Goal: Answer question/provide support

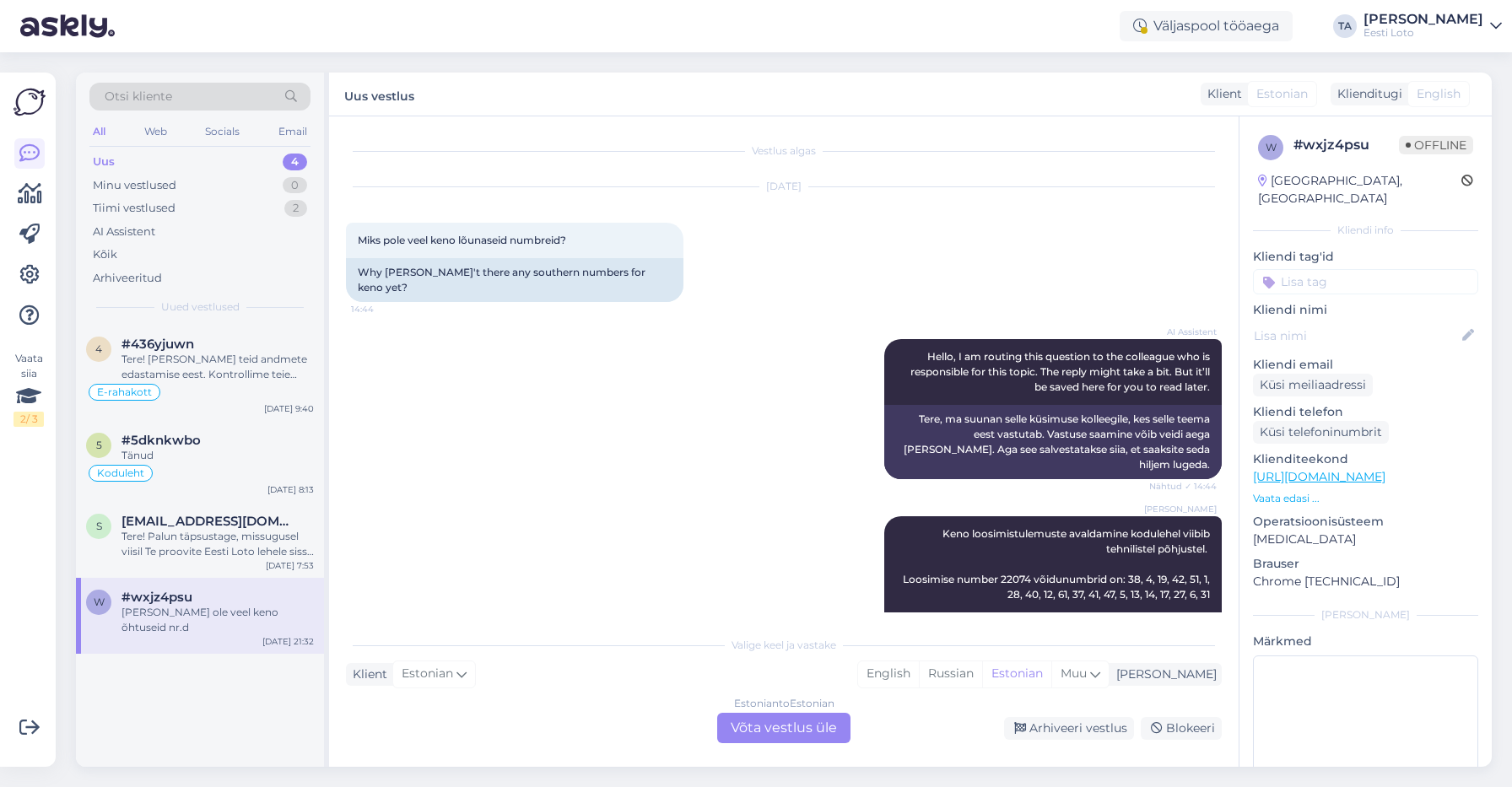
scroll to position [10, 0]
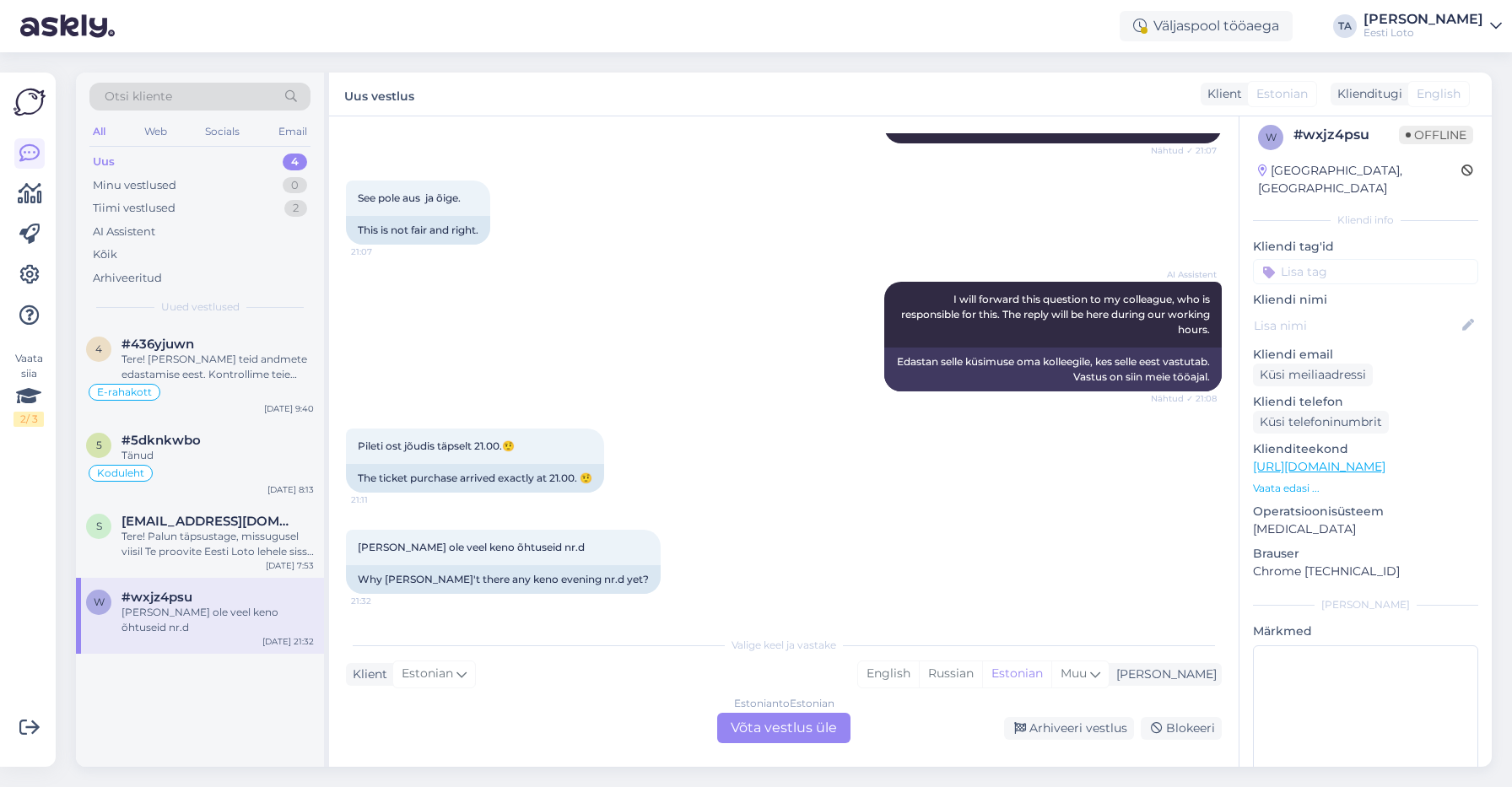
click at [97, 163] on div "Uus" at bounding box center [104, 162] width 22 height 17
click at [211, 356] on div "Tere! [PERSON_NAME] teid andmete edastamise eest. Kontrollime teie makse üle. H…" at bounding box center [217, 367] width 192 height 31
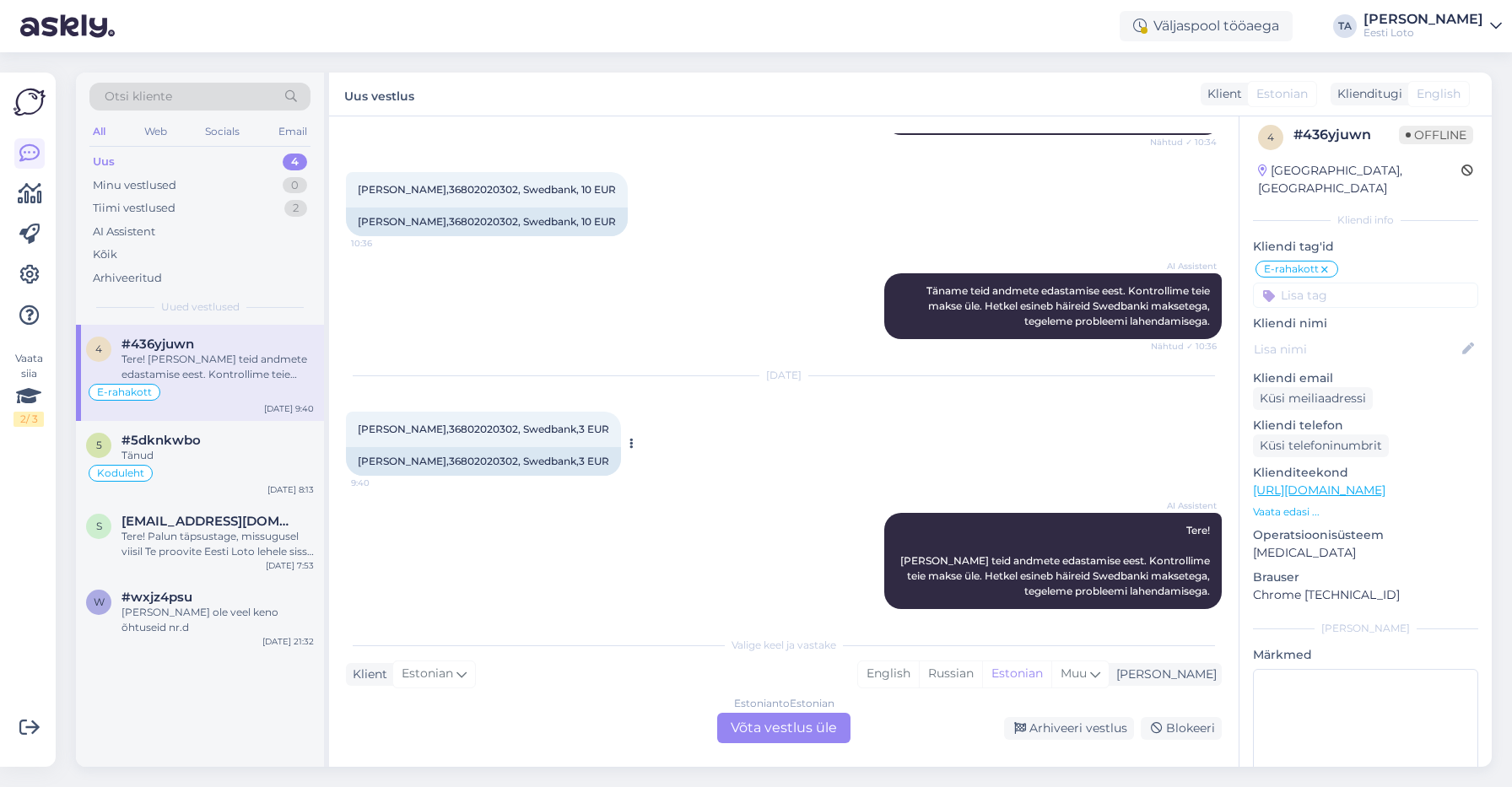
click at [453, 423] on span "[PERSON_NAME],36802020302, Swedbank,3 EUR" at bounding box center [483, 429] width 251 height 13
copy span "36802020302"
click at [771, 725] on div "Estonian to Estonian Võta vestlus üle" at bounding box center [783, 729] width 133 height 31
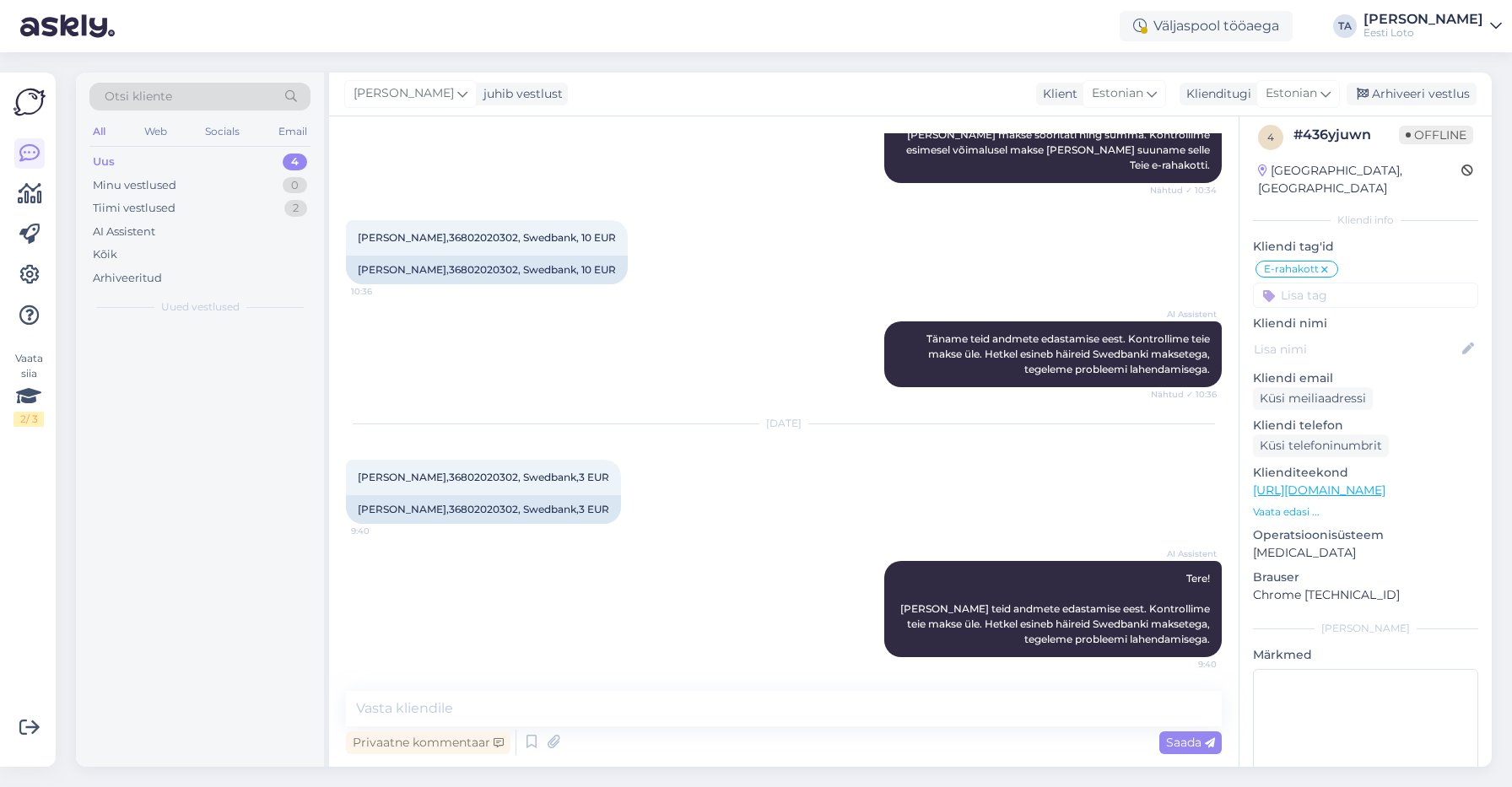
scroll to position [298, 0]
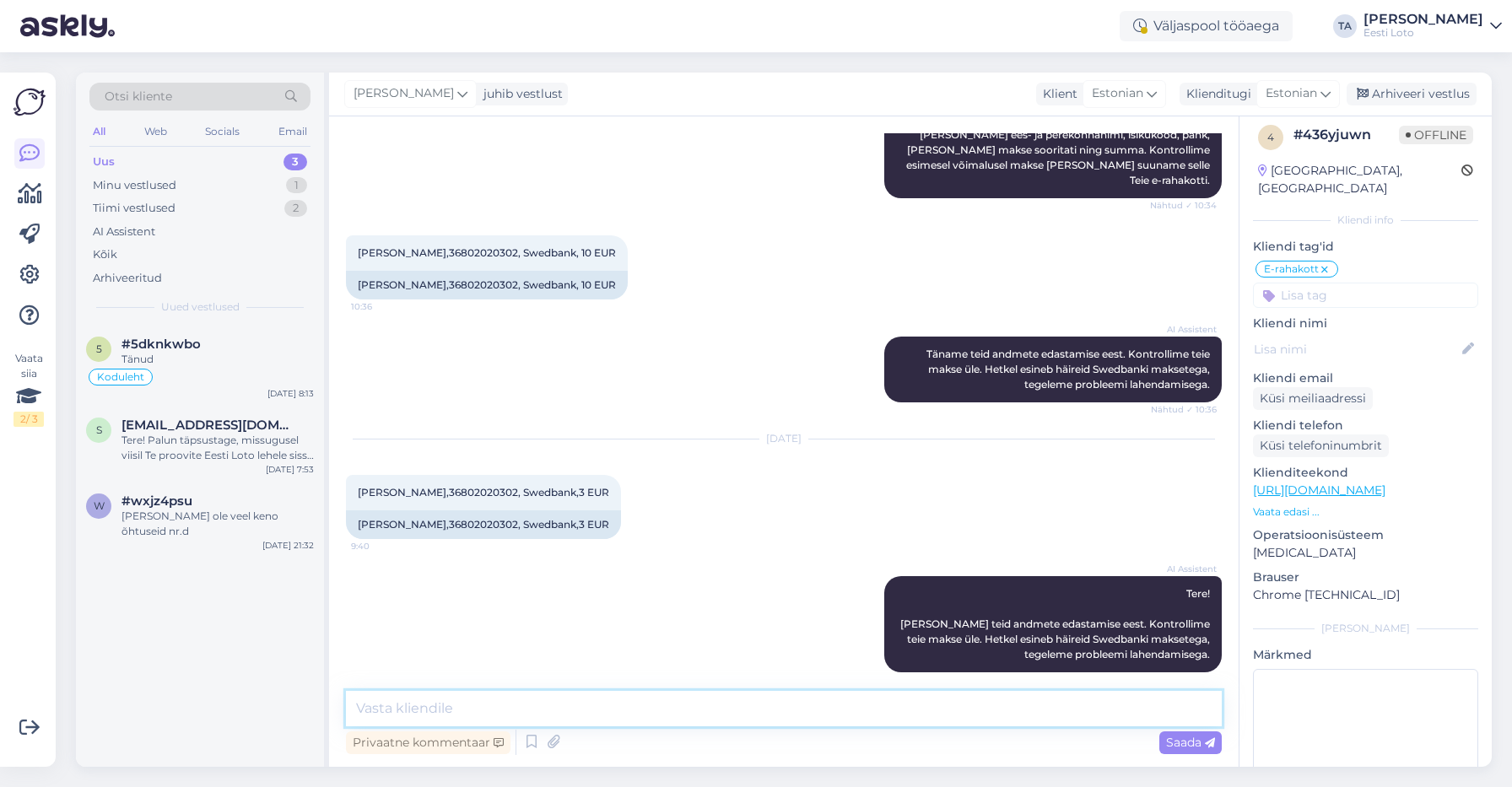
click at [580, 720] on textarea at bounding box center [783, 708] width 876 height 35
paste textarea "Kahjuks Teie makse ebaõnnestus tehnilise [PERSON_NAME] tõttu. Kontrollisime mak…"
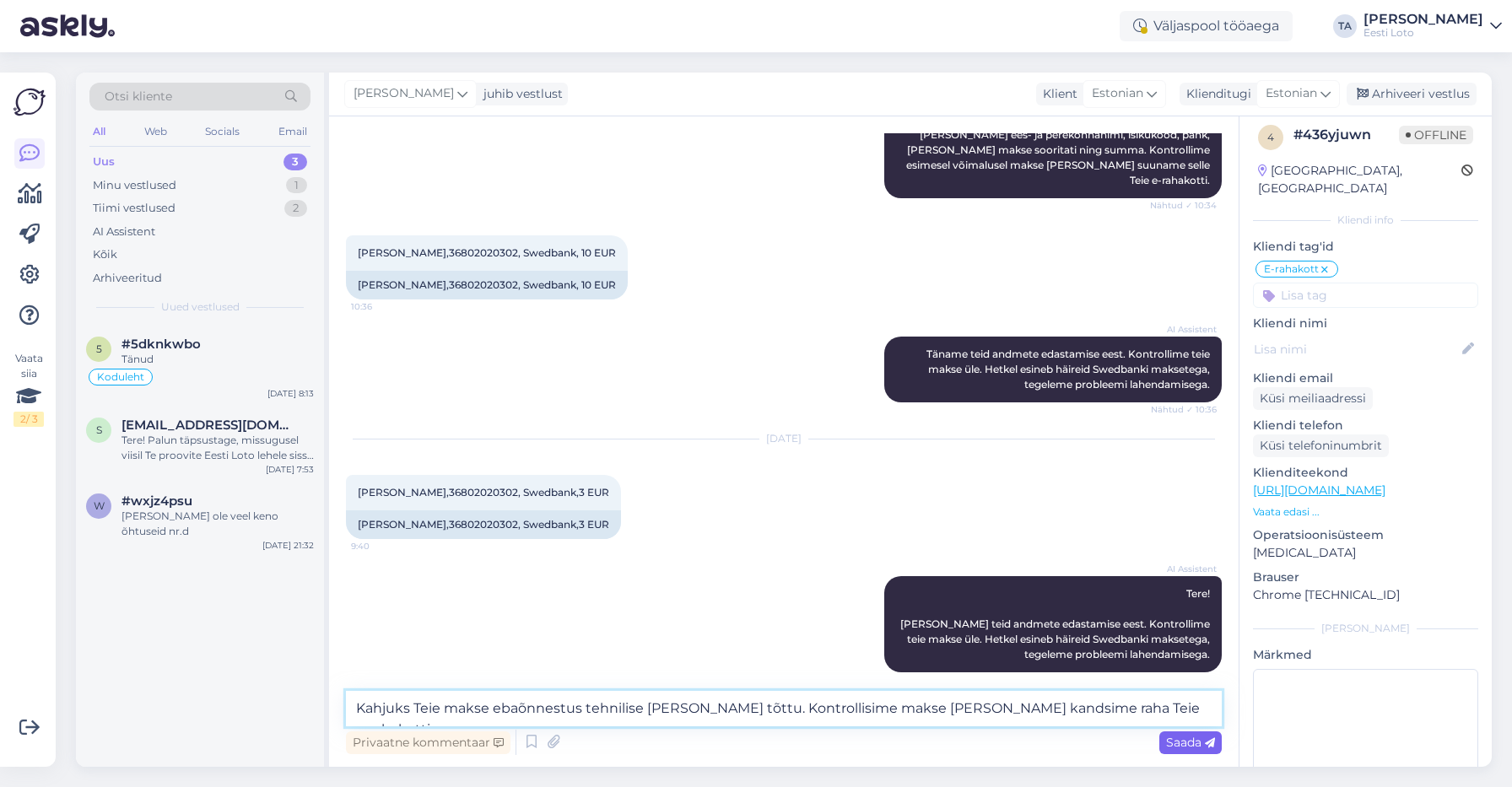
type textarea "Kahjuks Teie makse ebaõnnestus tehnilise [PERSON_NAME] tõttu. Kontrollisime mak…"
click at [1176, 743] on span "Saada" at bounding box center [1190, 743] width 49 height 15
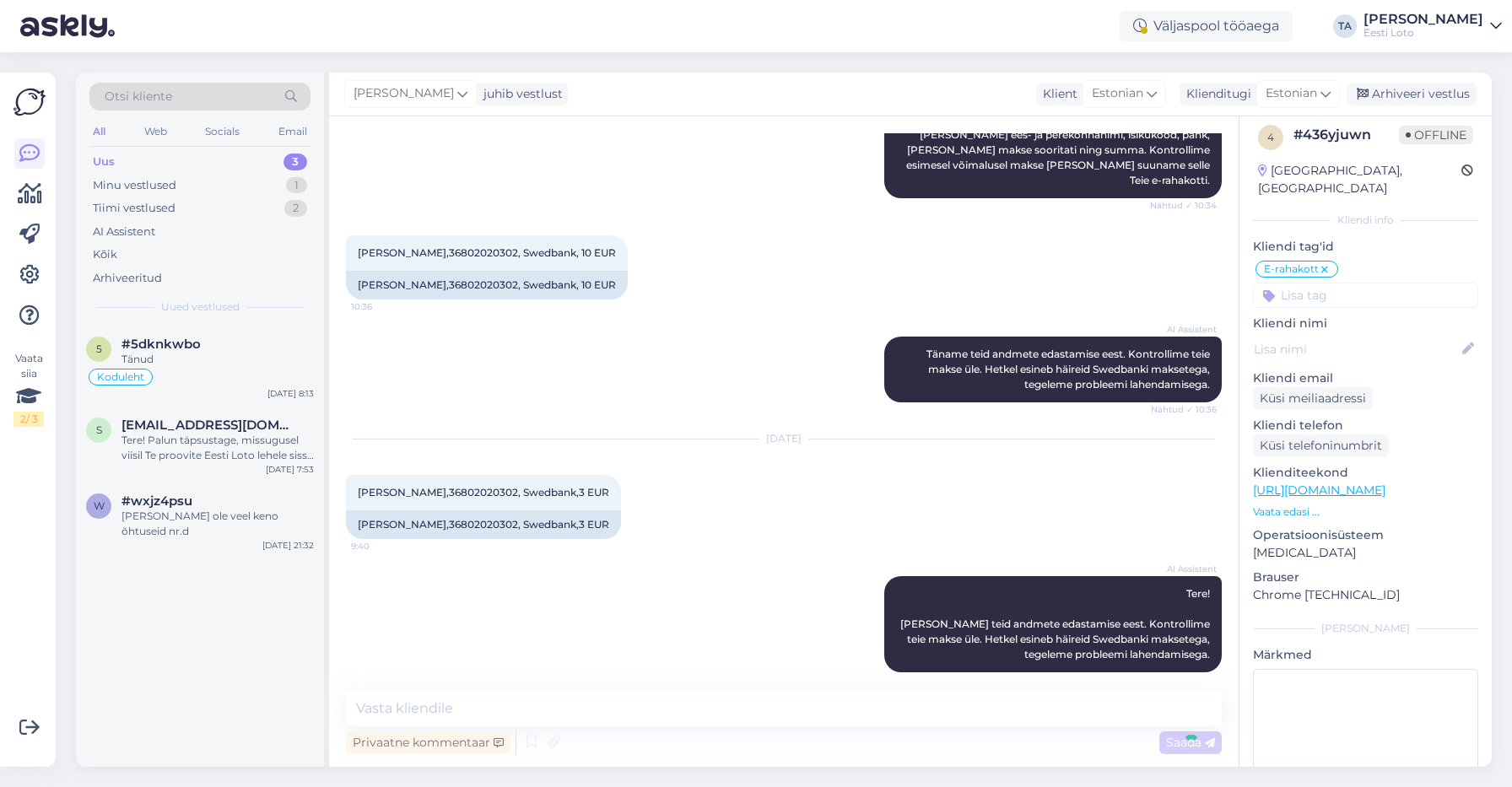
scroll to position [385, 0]
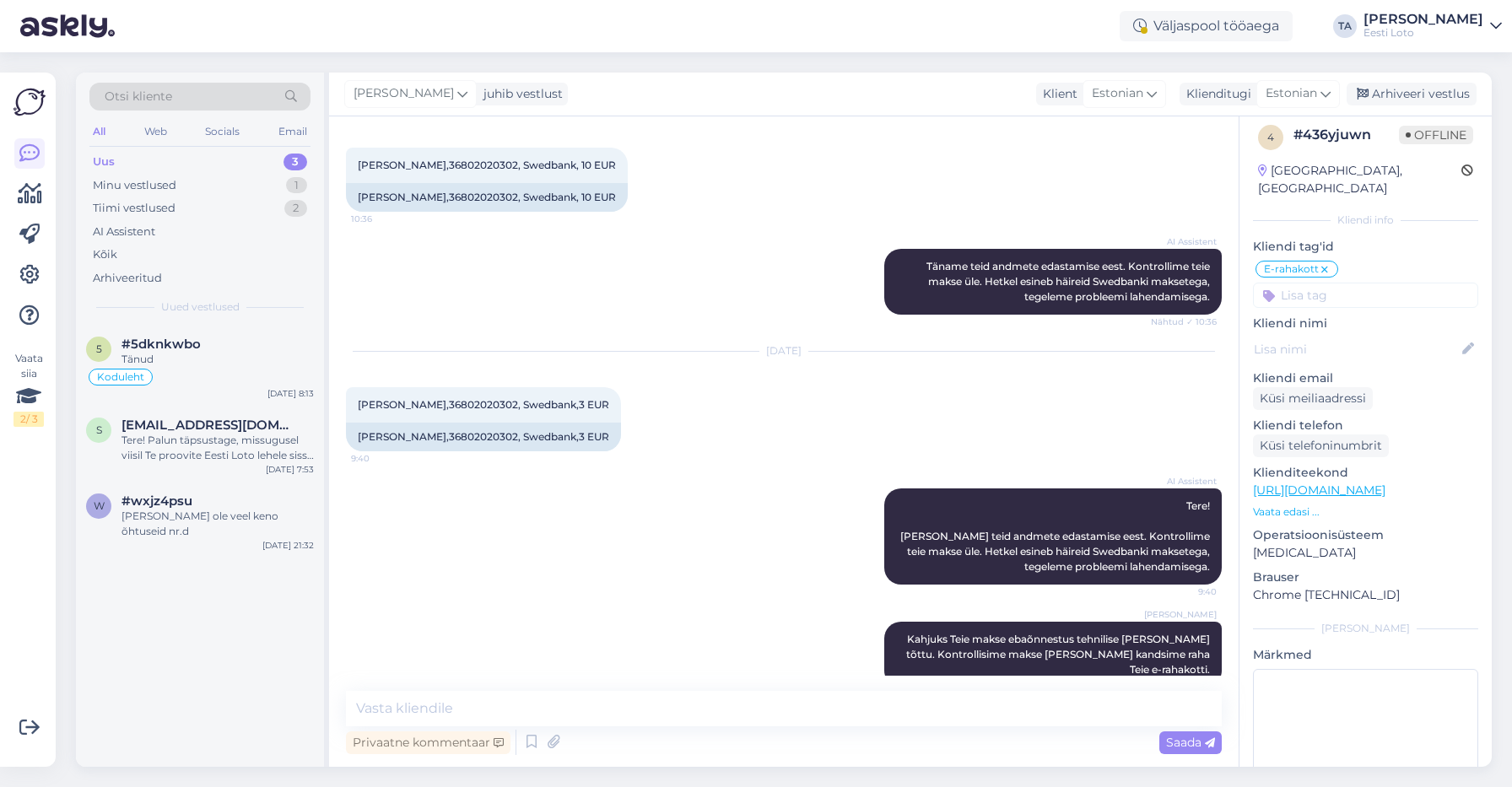
click at [1317, 285] on input at bounding box center [1366, 296] width 226 height 26
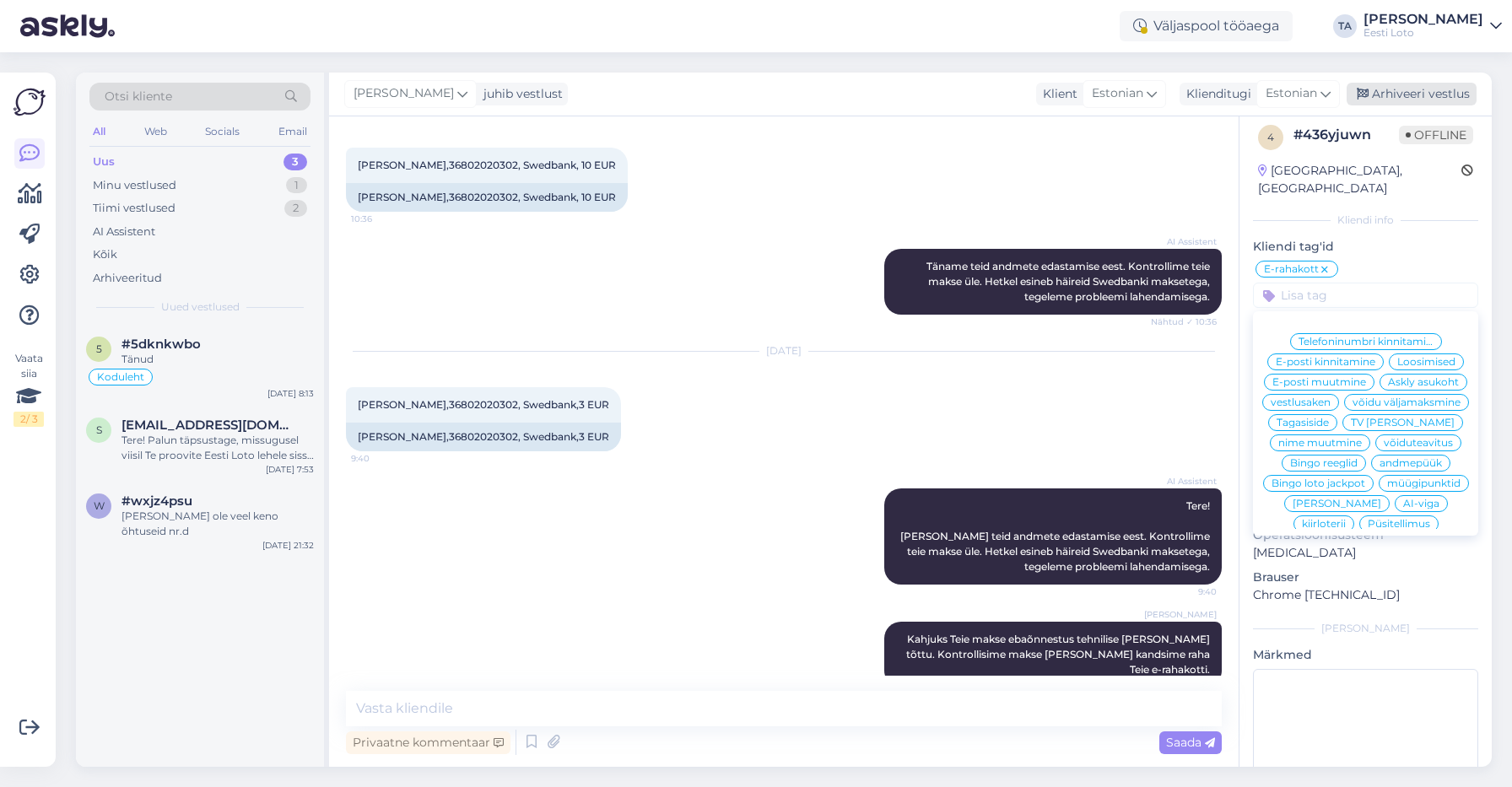
click at [1430, 91] on div "Arhiveeri vestlus" at bounding box center [1411, 94] width 130 height 23
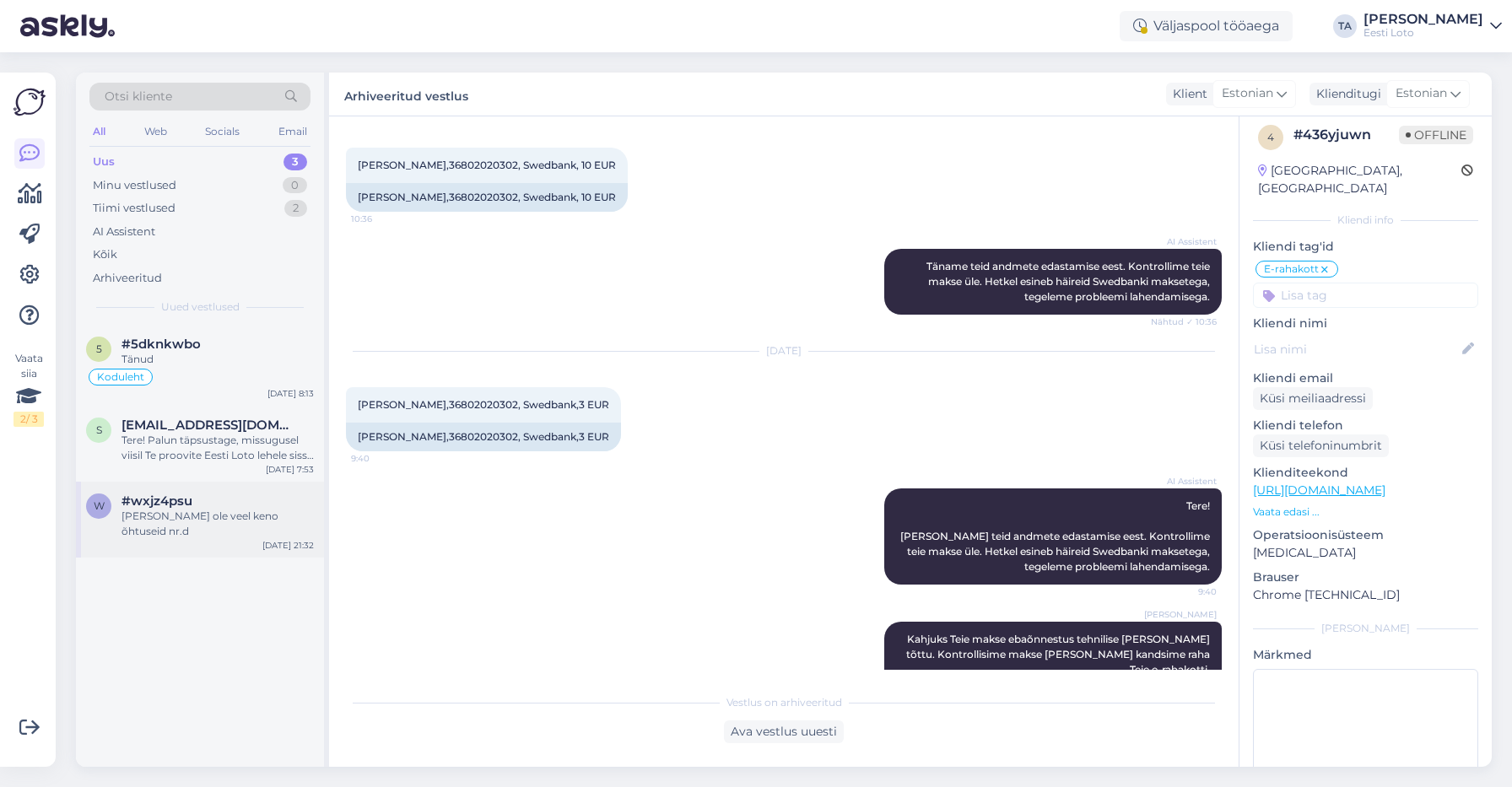
click at [205, 515] on div "[PERSON_NAME] ole veel keno õhtuseid nr.d" at bounding box center [217, 525] width 192 height 31
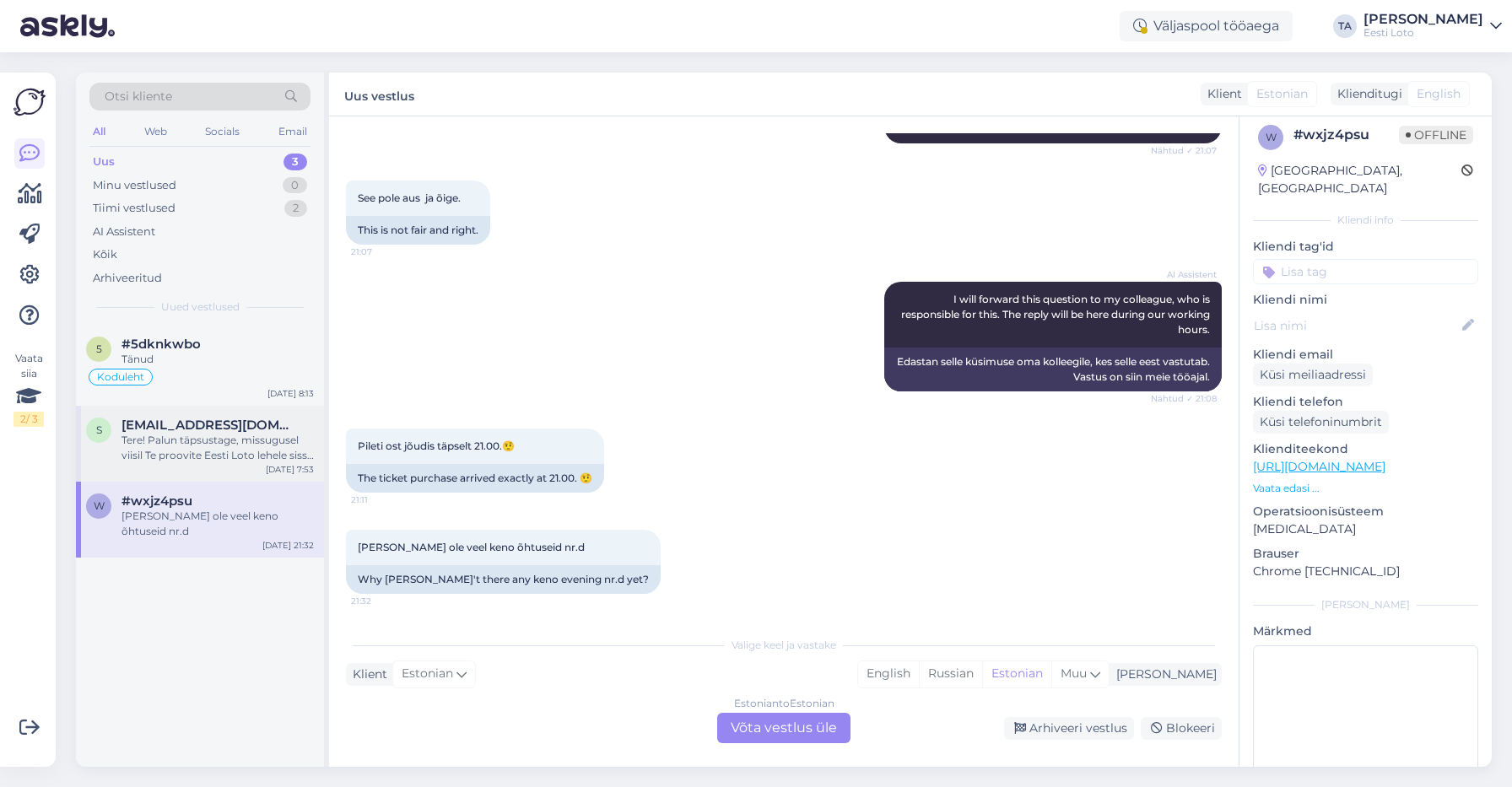
click at [157, 443] on div "Tere! Palun täpsustage, missugusel viisil Te proovite Eesti Loto lehele sisse l…" at bounding box center [217, 449] width 192 height 31
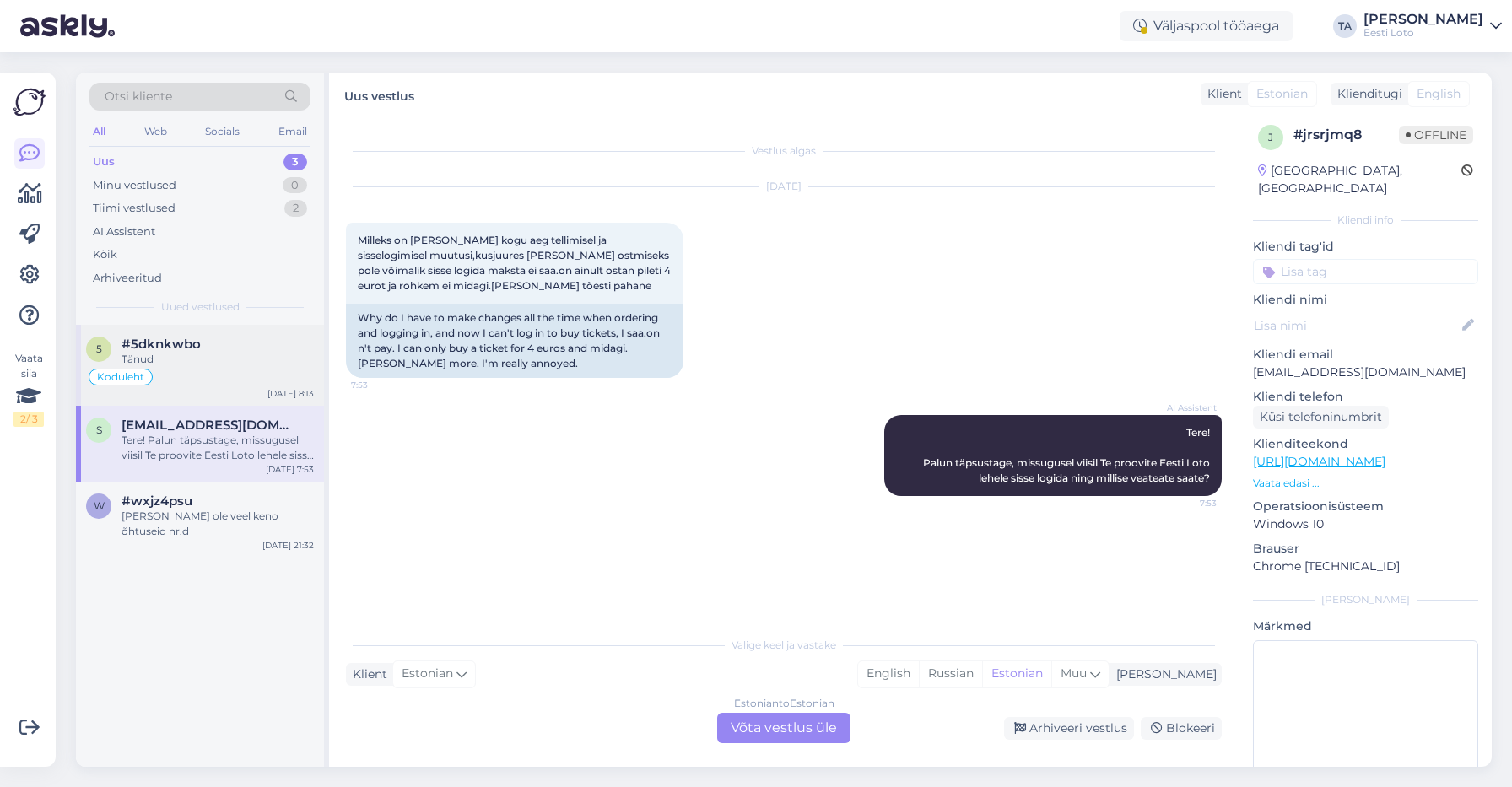
click at [175, 367] on div "Tänud" at bounding box center [217, 360] width 192 height 15
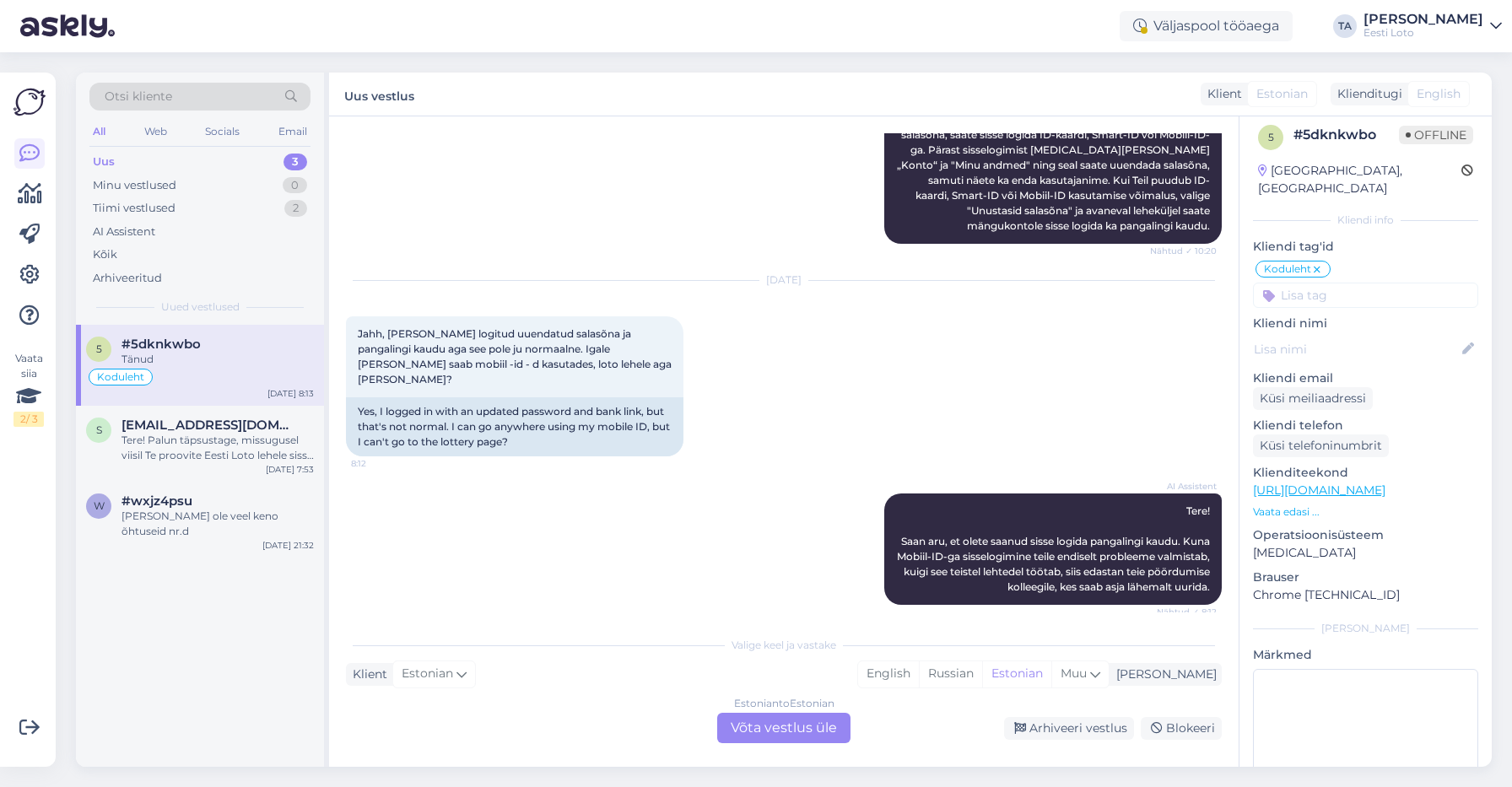
scroll to position [2042, 0]
